Goal: Task Accomplishment & Management: Manage account settings

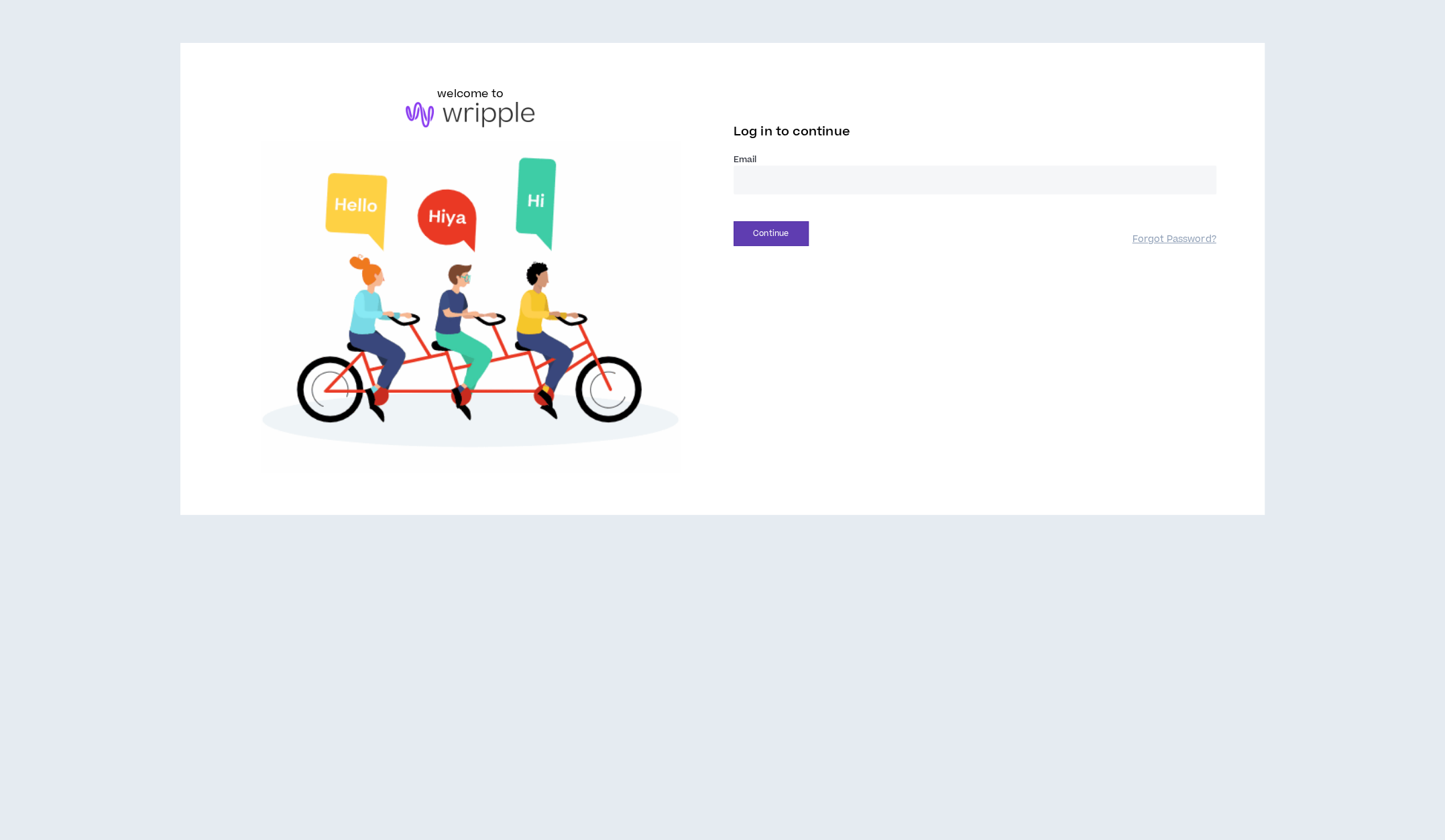
click at [815, 185] on input "email" at bounding box center [975, 180] width 483 height 29
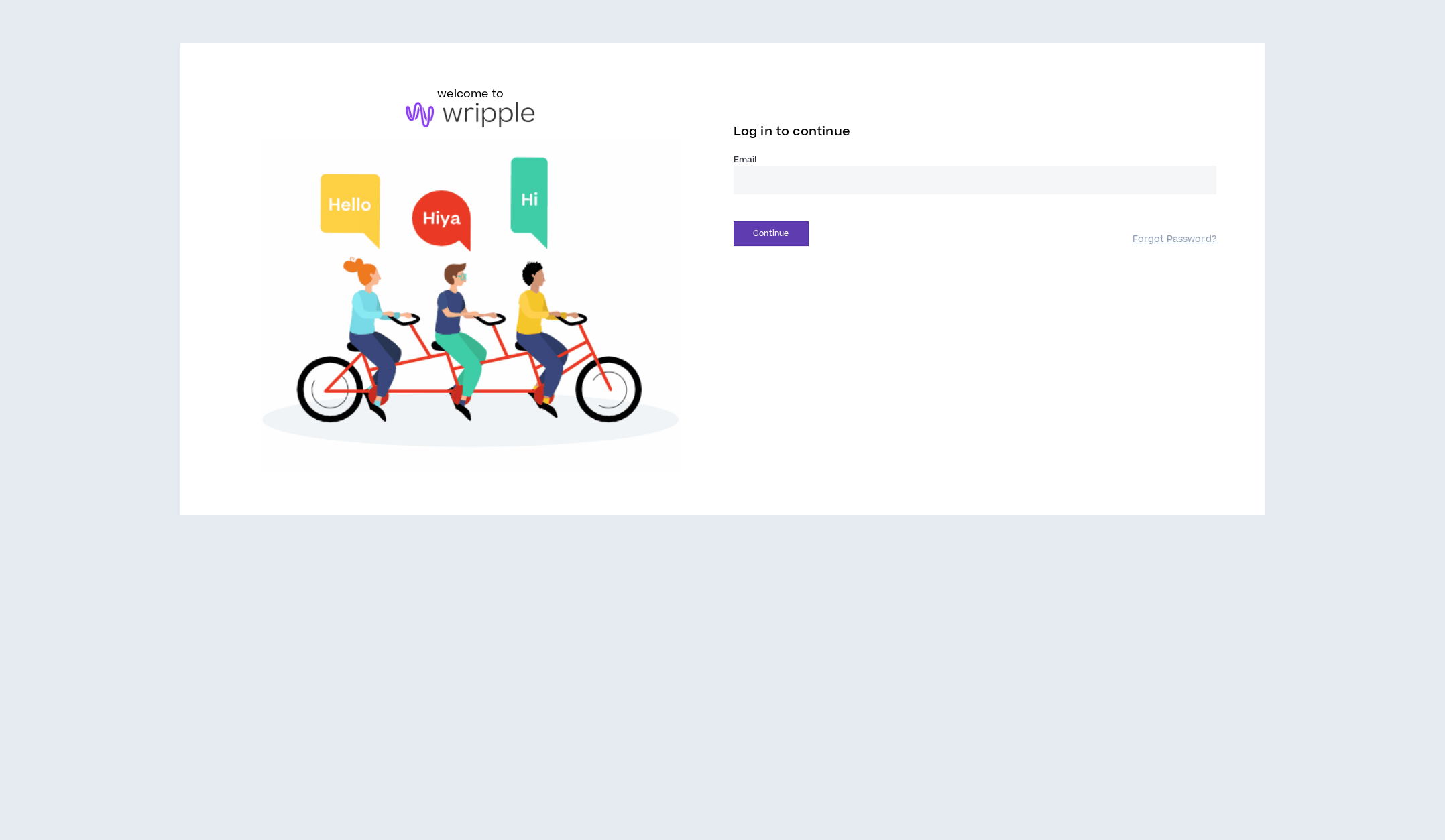
type input "**********"
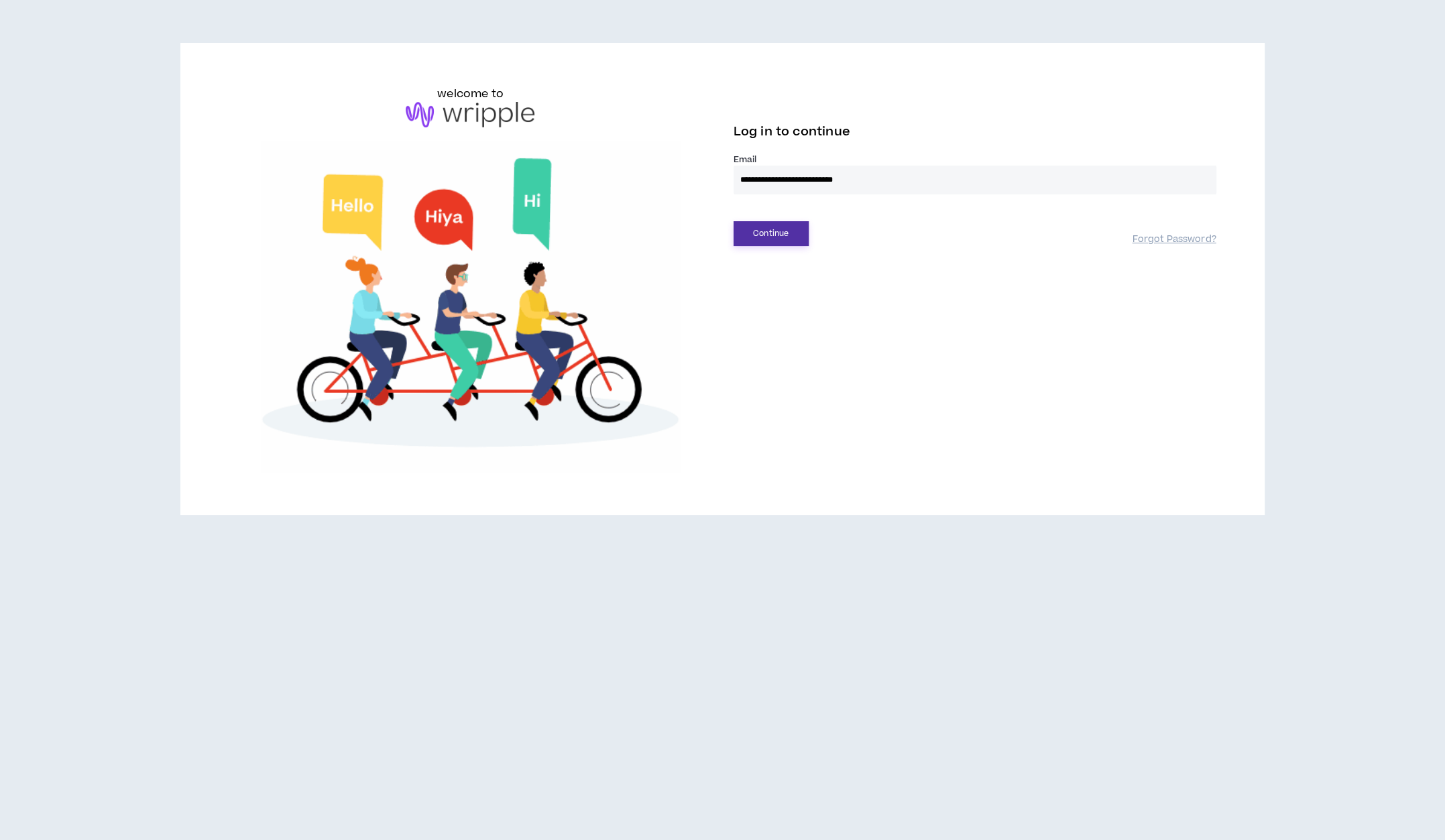
click at [784, 241] on button "Continue" at bounding box center [771, 233] width 75 height 25
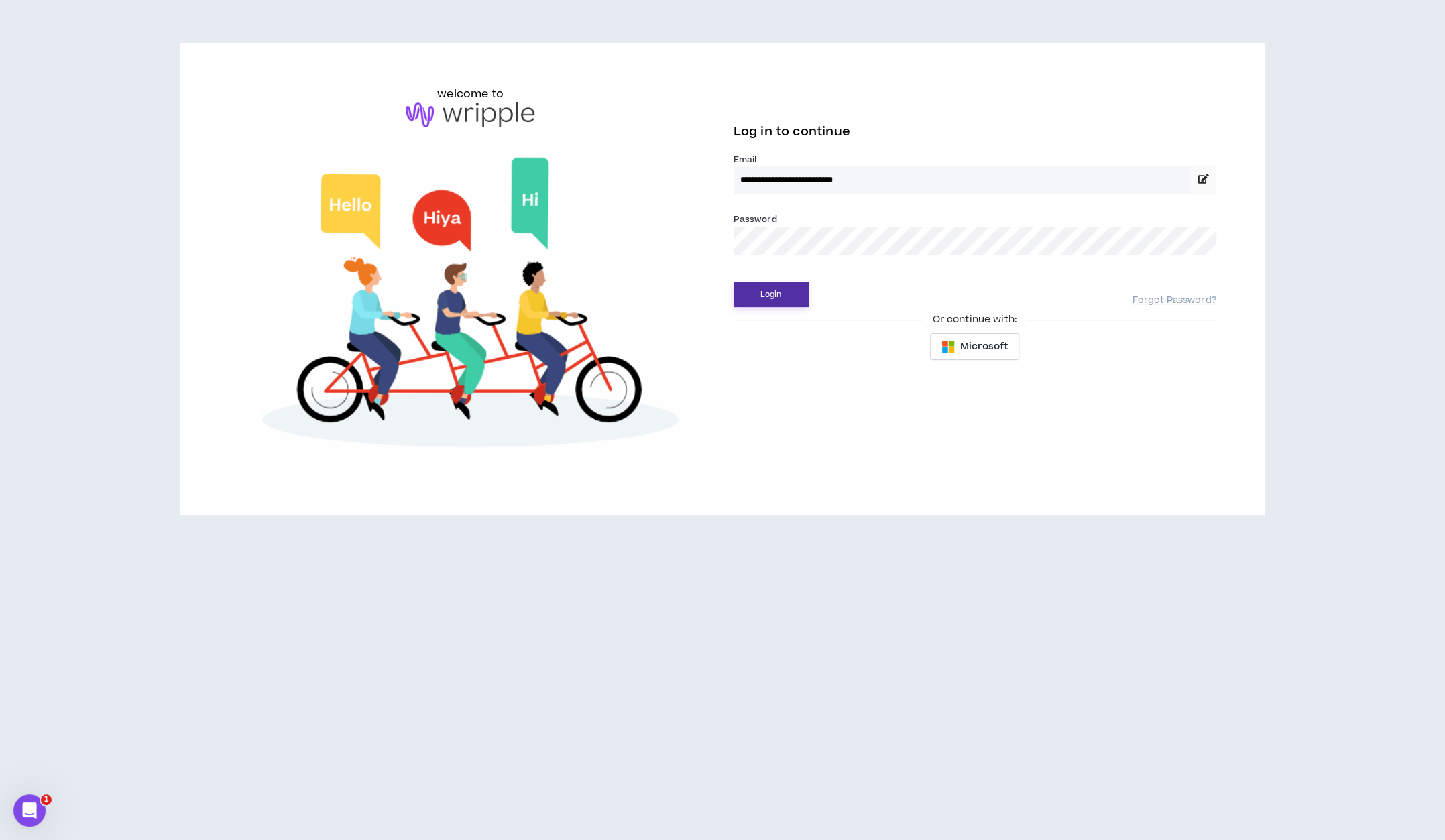
click at [774, 290] on button "Login" at bounding box center [771, 295] width 75 height 25
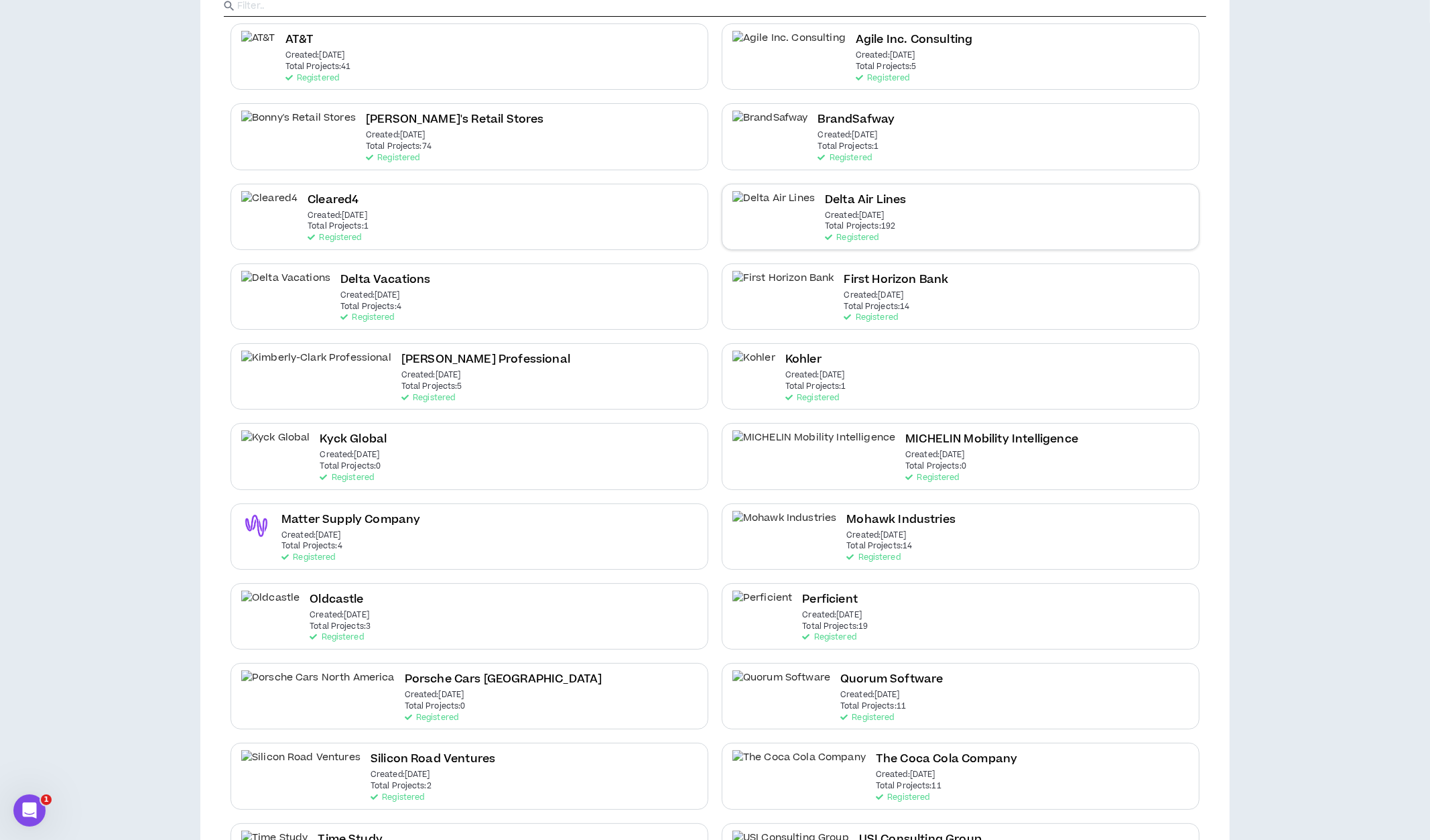
scroll to position [149, 0]
click at [802, 388] on p "Total Projects: 1" at bounding box center [816, 385] width 61 height 9
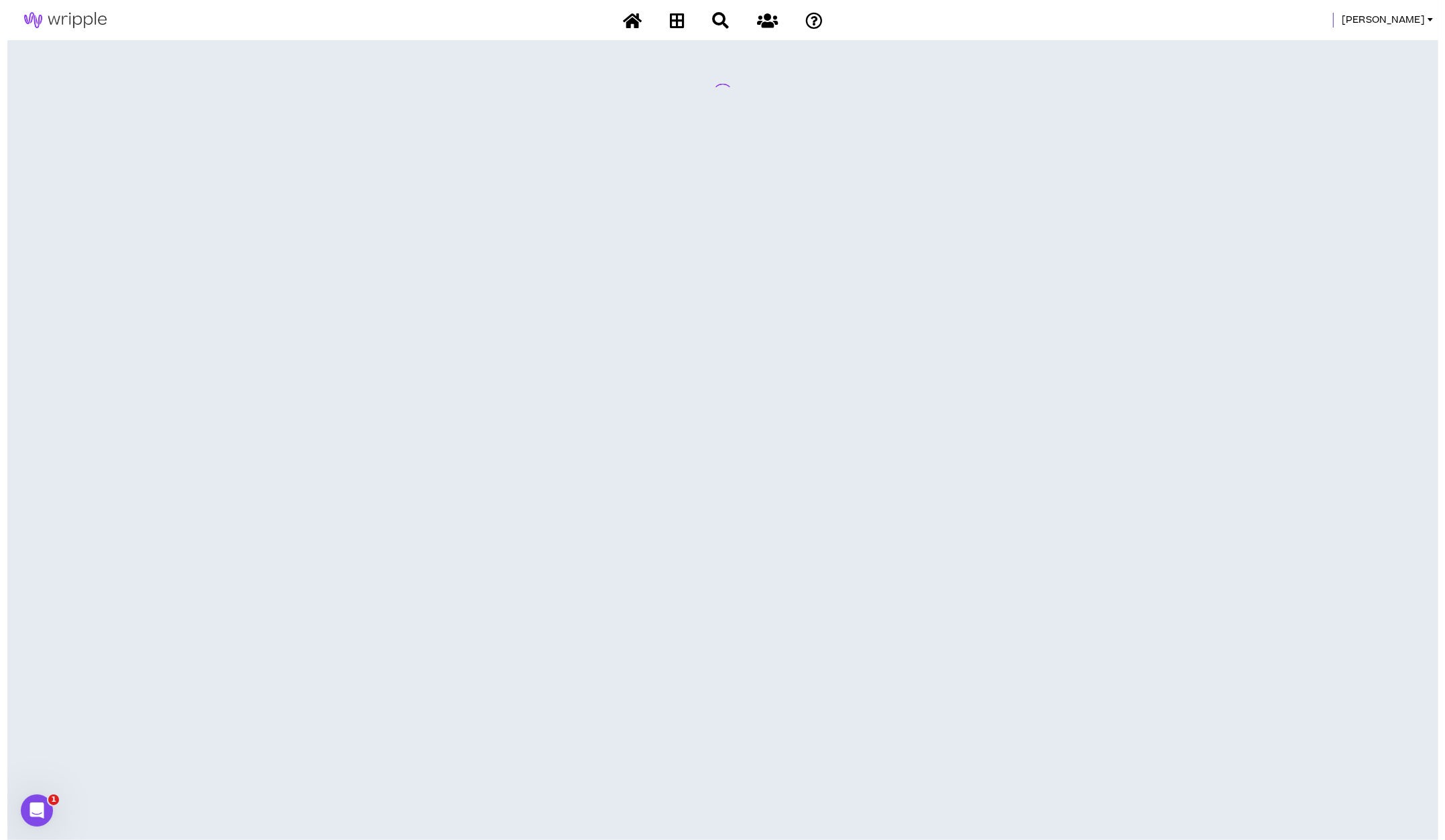
scroll to position [0, 0]
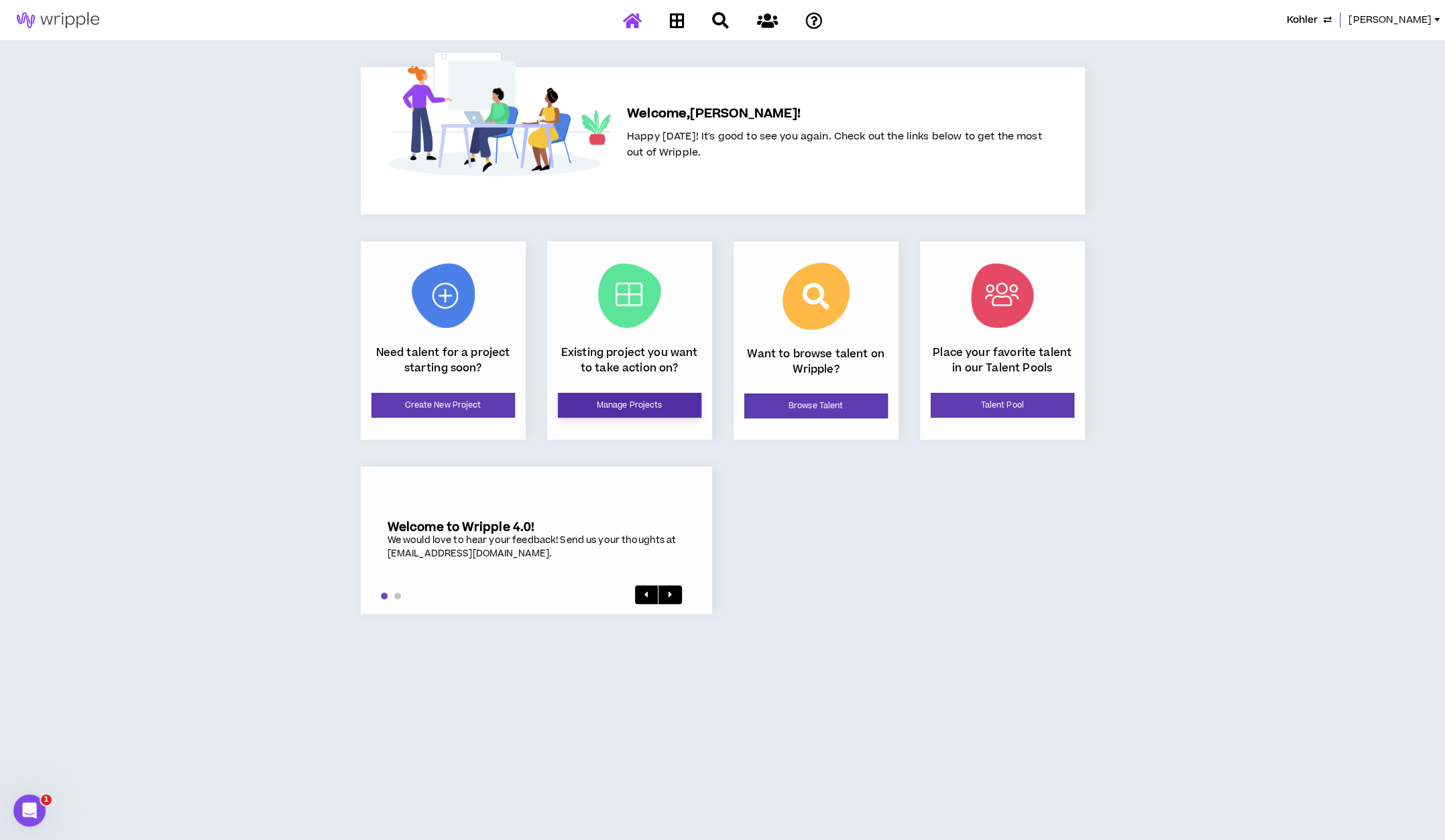
click at [622, 405] on link "Manage Projects" at bounding box center [630, 405] width 143 height 25
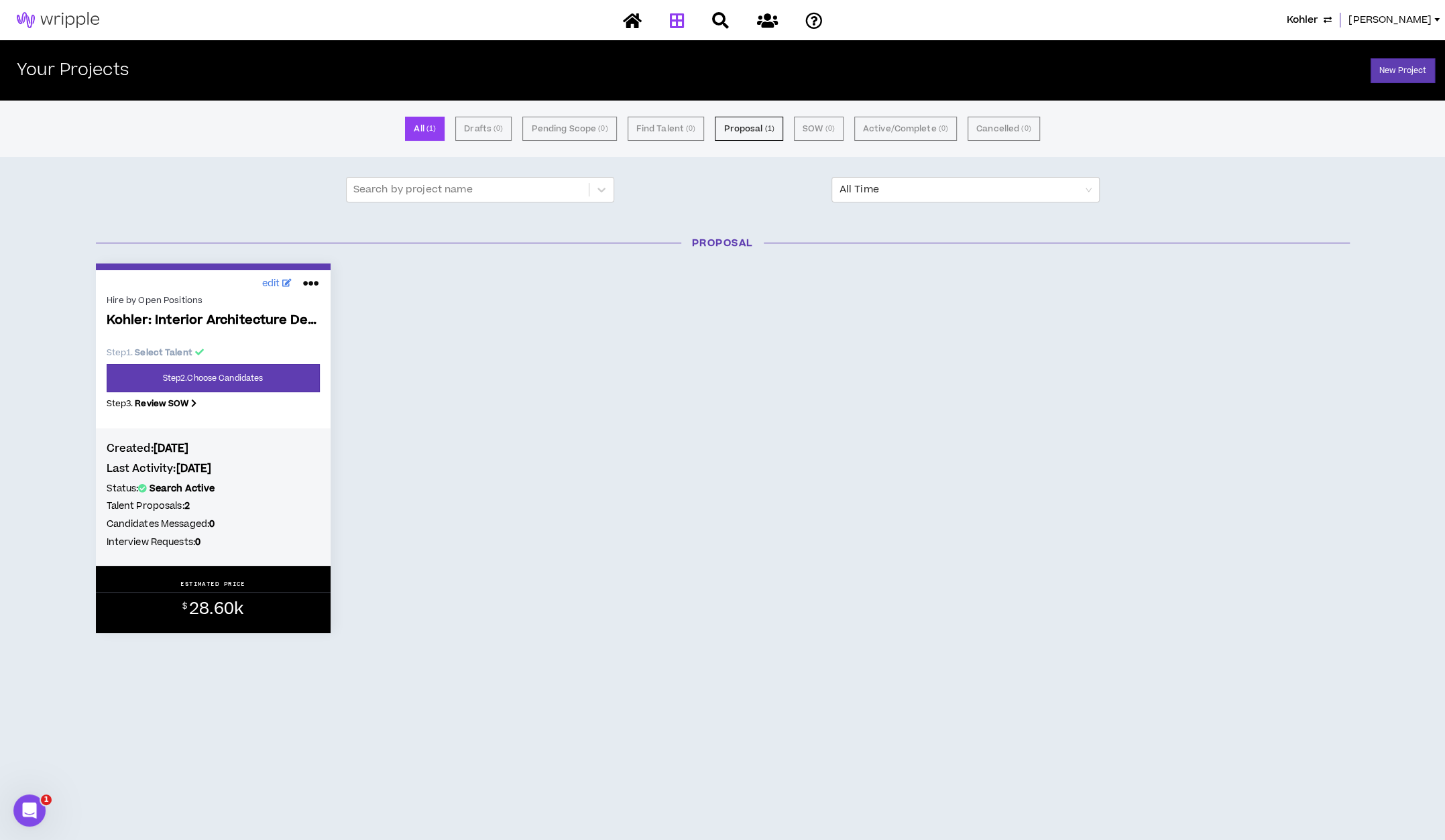
click at [311, 282] on icon at bounding box center [311, 284] width 16 height 22
click at [280, 335] on button "Close Project" at bounding box center [265, 341] width 117 height 26
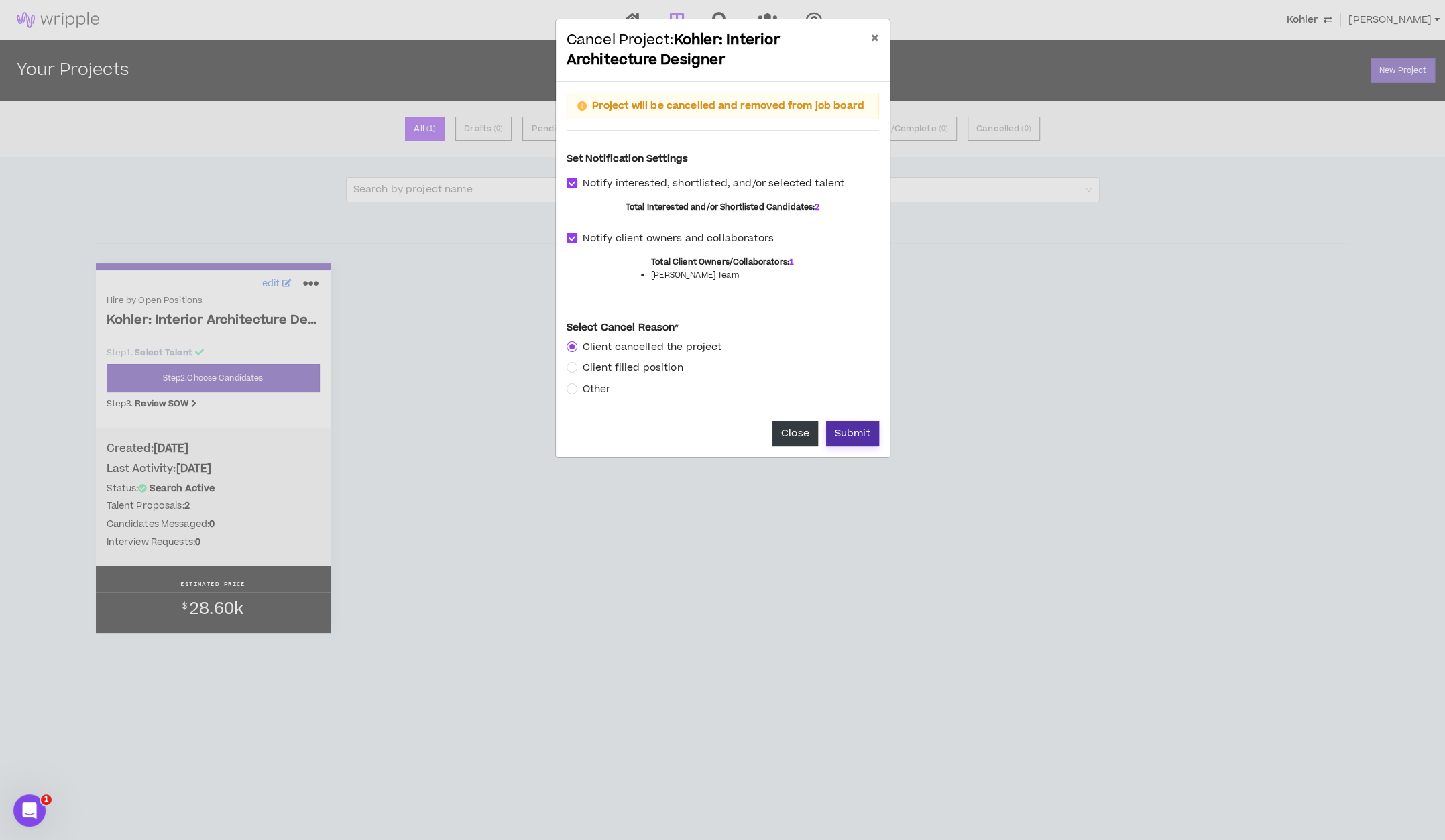
click at [851, 431] on button "Submit" at bounding box center [853, 434] width 53 height 26
